Goal: Task Accomplishment & Management: Use online tool/utility

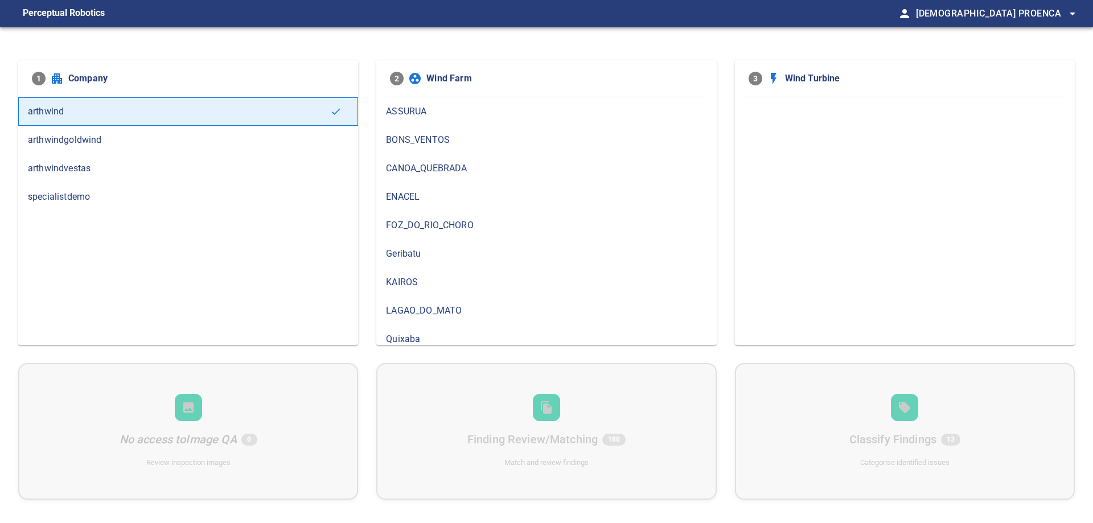
click at [72, 171] on span "arthwindvestas" at bounding box center [188, 169] width 321 height 14
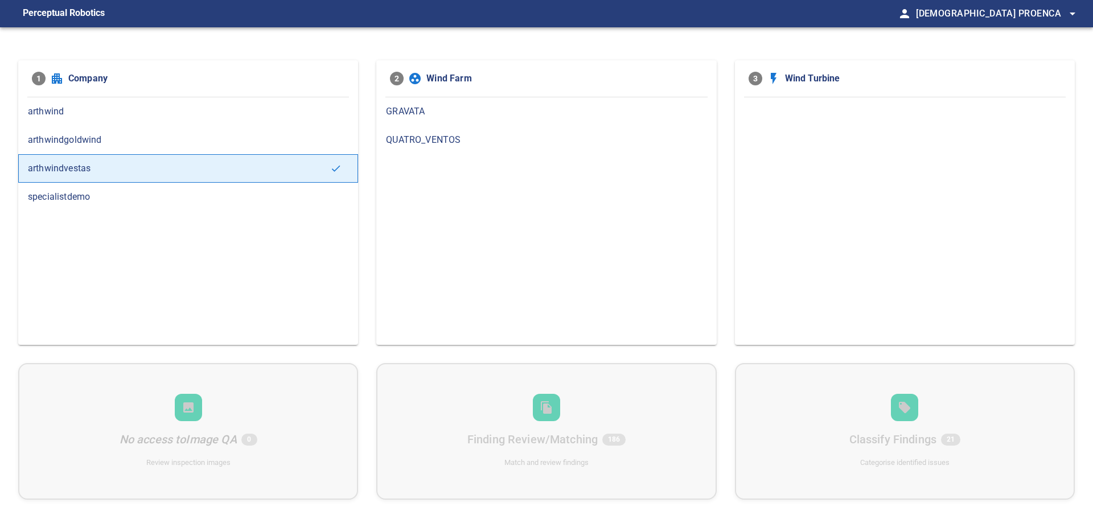
click at [421, 113] on span "GRAVATA" at bounding box center [546, 112] width 321 height 14
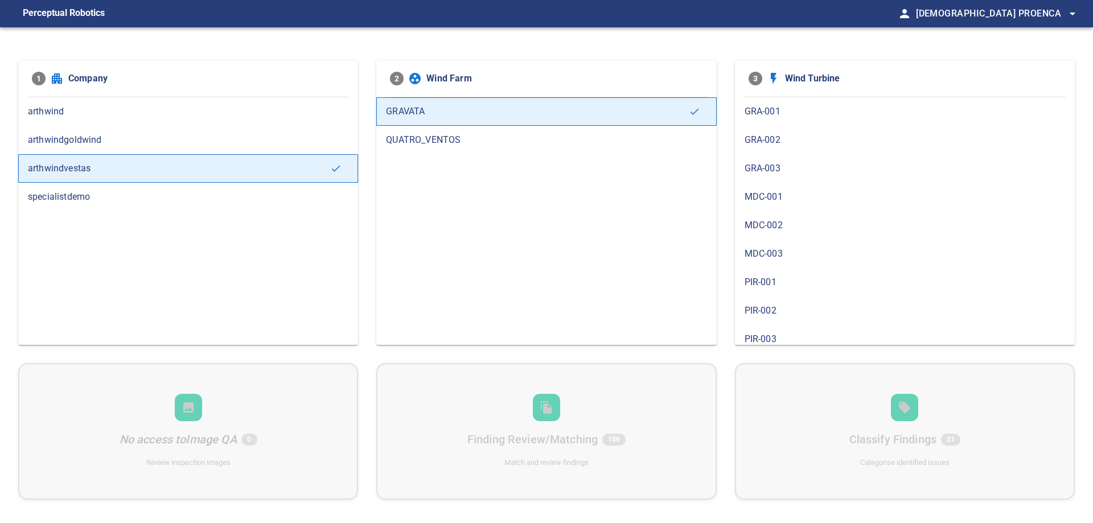
click at [769, 105] on span "GRA-001" at bounding box center [905, 112] width 321 height 14
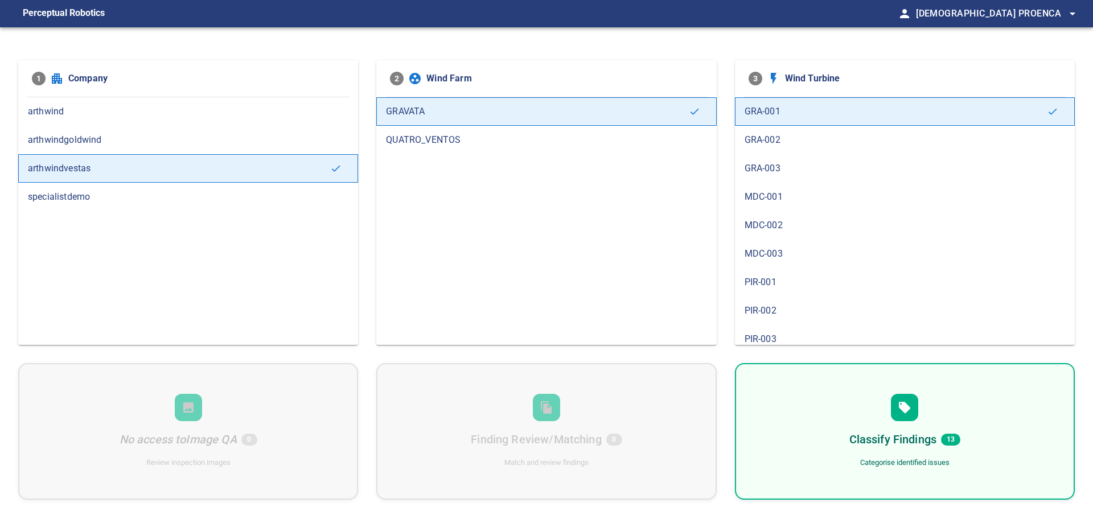
click at [770, 137] on span "GRA-002" at bounding box center [905, 140] width 321 height 14
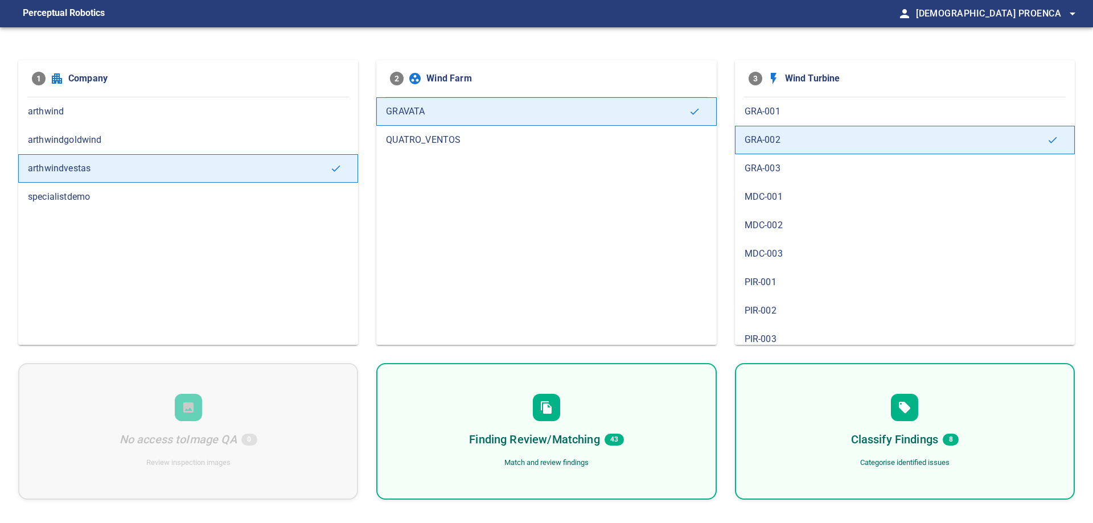
click at [771, 163] on span "GRA-003" at bounding box center [905, 169] width 321 height 14
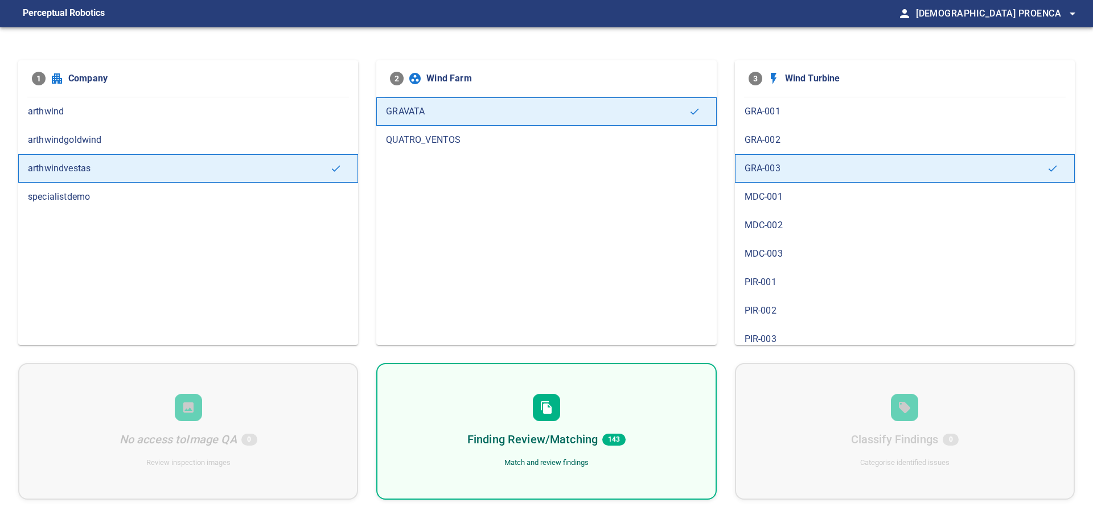
click at [625, 419] on div "Finding Review/Matching 143 Match and review findings" at bounding box center [546, 431] width 340 height 137
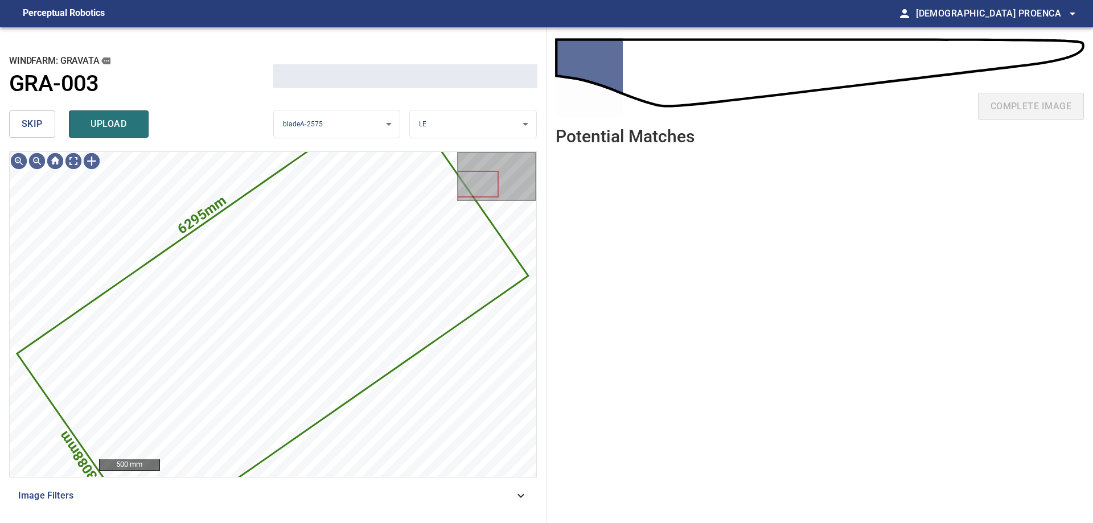
click at [35, 133] on button "skip" at bounding box center [32, 123] width 46 height 27
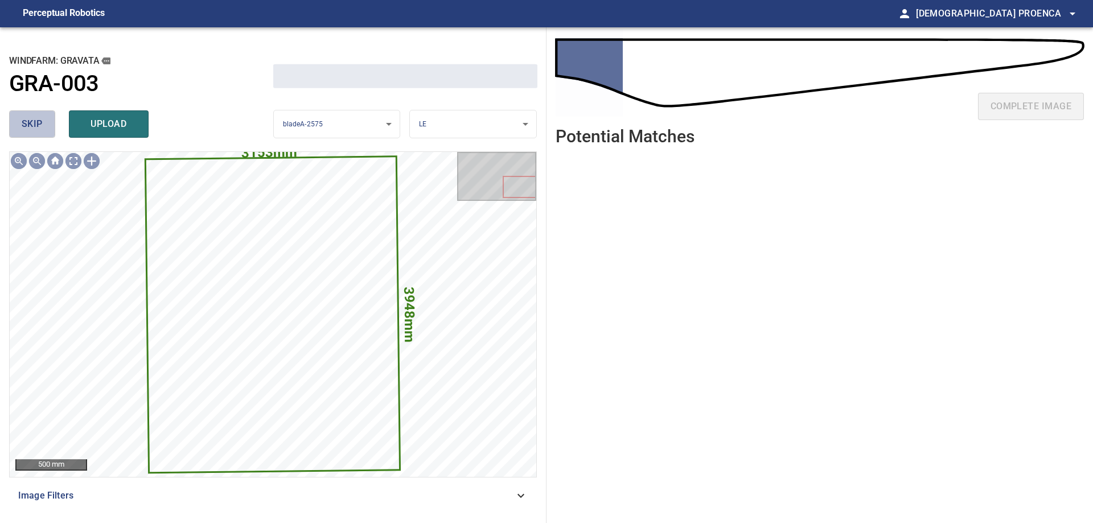
click at [35, 133] on button "skip" at bounding box center [32, 123] width 46 height 27
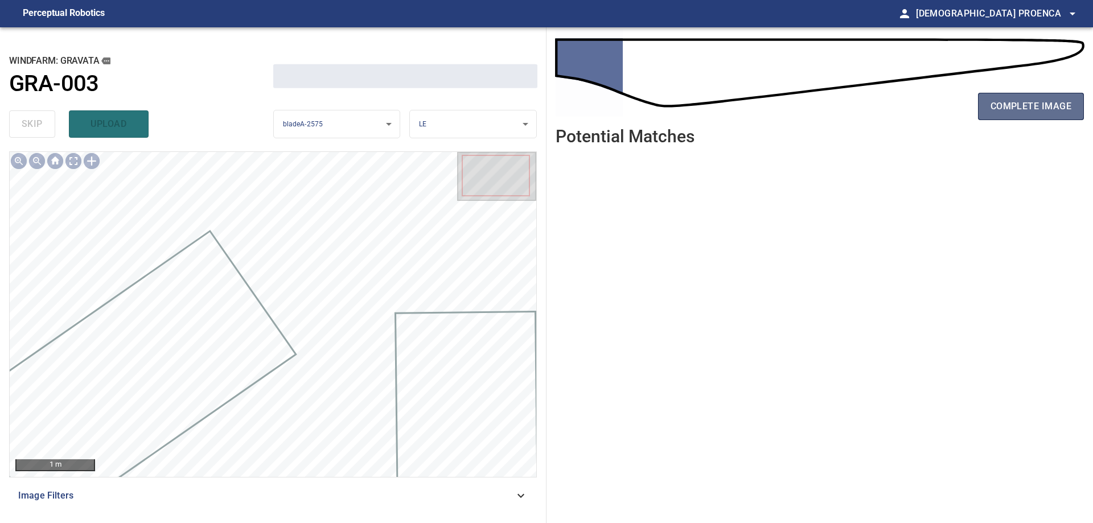
click at [1025, 99] on span "complete image" at bounding box center [1031, 107] width 81 height 16
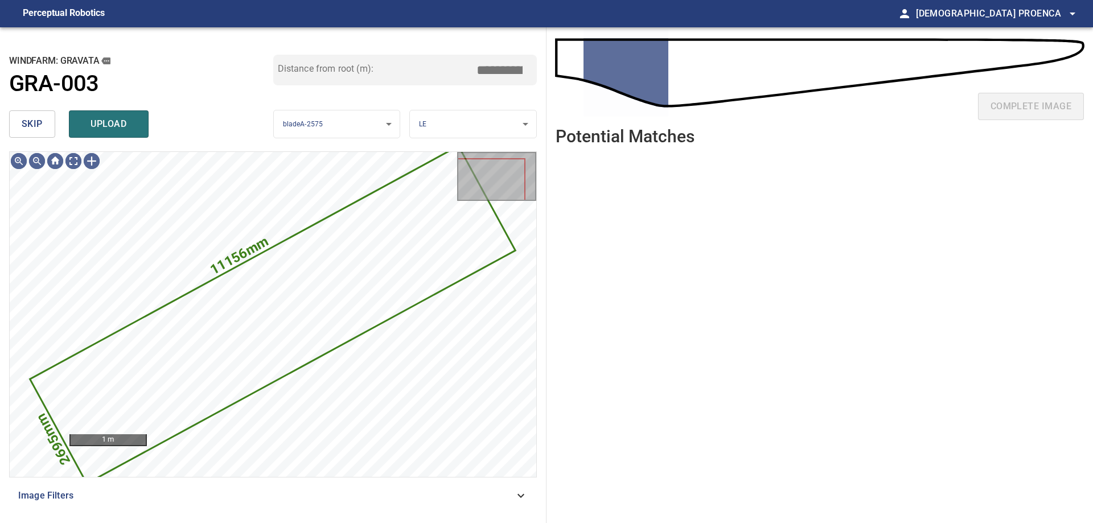
click at [22, 116] on span "skip" at bounding box center [32, 124] width 21 height 16
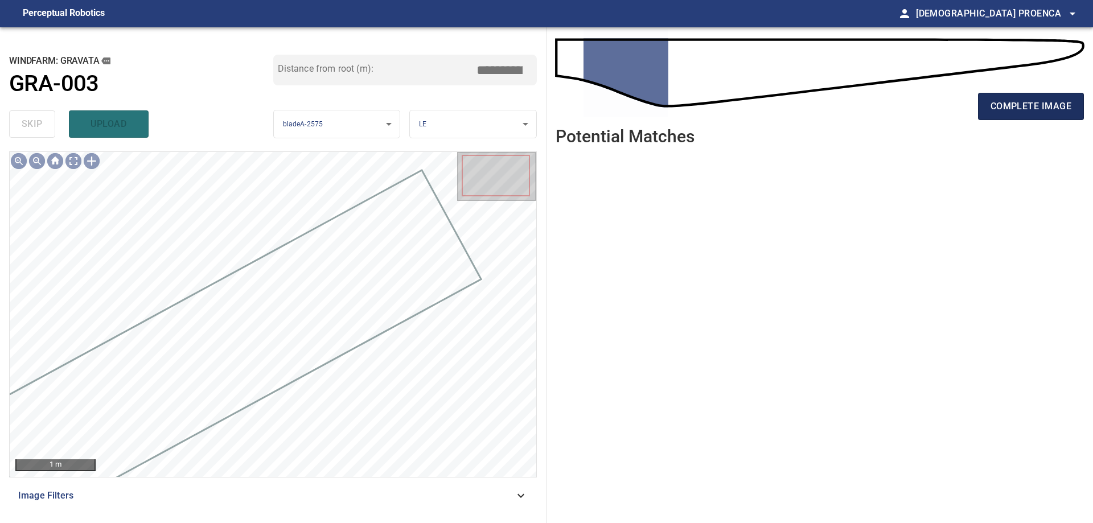
click at [1028, 103] on span "complete image" at bounding box center [1031, 107] width 81 height 16
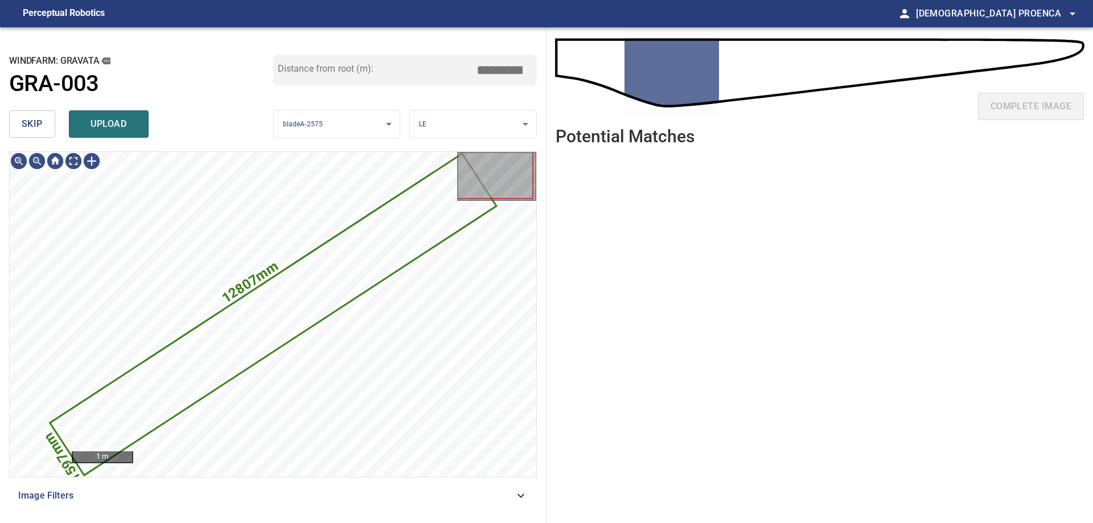
click at [24, 125] on span "skip" at bounding box center [32, 124] width 21 height 16
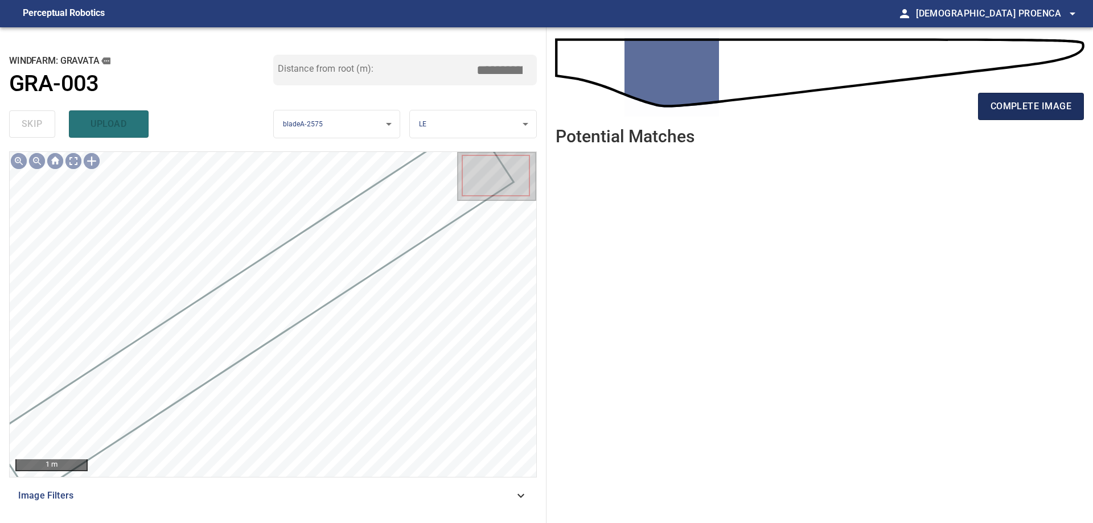
click at [1052, 100] on span "complete image" at bounding box center [1031, 107] width 81 height 16
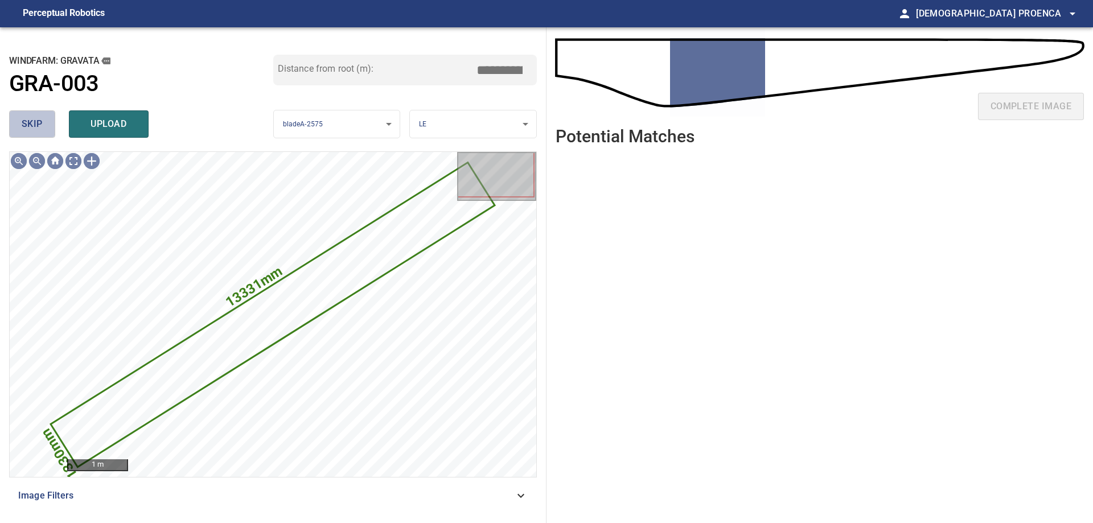
click at [38, 125] on span "skip" at bounding box center [32, 124] width 21 height 16
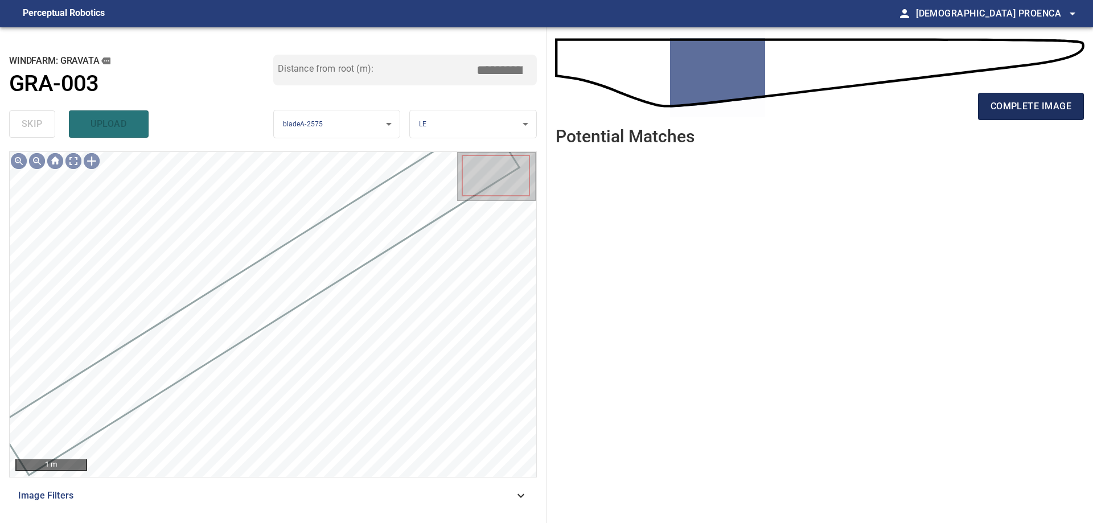
click at [1008, 109] on span "complete image" at bounding box center [1031, 107] width 81 height 16
